Goal: Find specific page/section: Find specific page/section

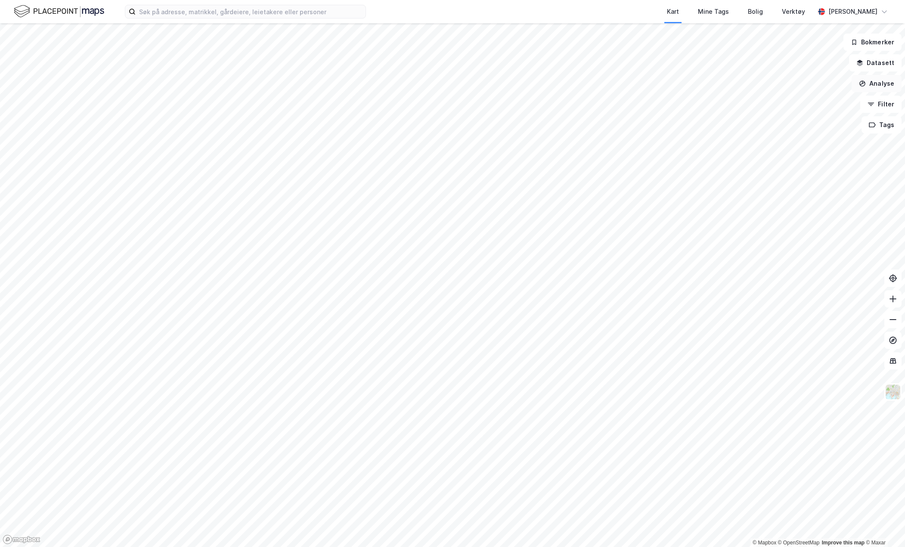
click at [871, 87] on button "Analyse" at bounding box center [876, 83] width 50 height 17
click at [877, 122] on button "Tags" at bounding box center [881, 124] width 40 height 17
click at [846, 128] on icon at bounding box center [843, 130] width 7 height 7
click at [865, 82] on icon "button" at bounding box center [862, 83] width 6 height 6
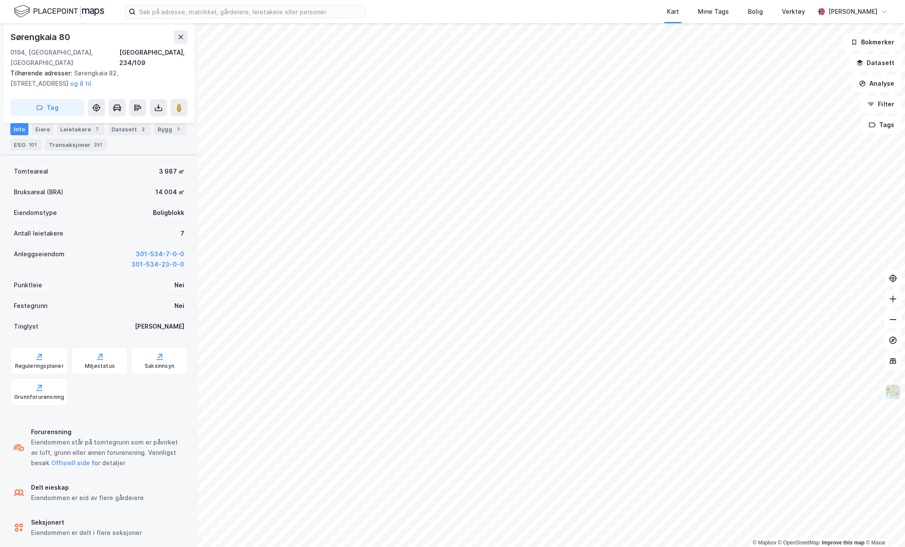
scroll to position [216, 0]
